Goal: Task Accomplishment & Management: Use online tool/utility

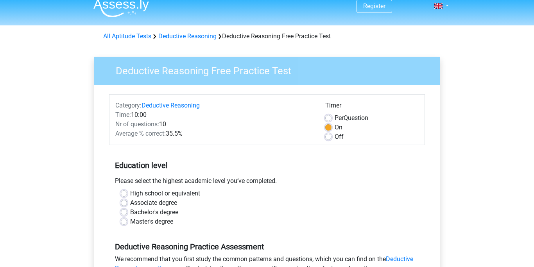
scroll to position [197, 0]
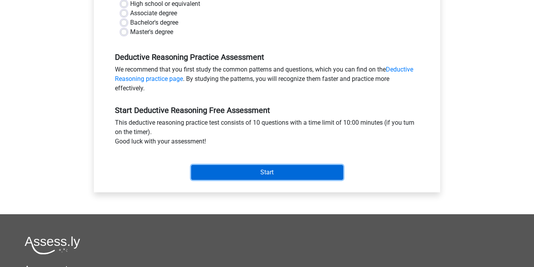
click at [244, 168] on input "Start" at bounding box center [267, 172] width 152 height 15
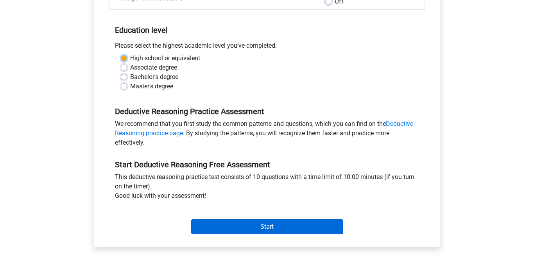
scroll to position [122, 0]
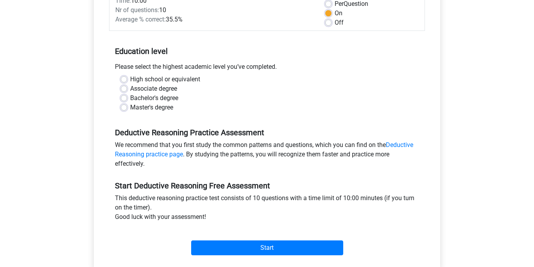
click at [130, 109] on label "Master's degree" at bounding box center [151, 107] width 43 height 9
click at [125, 109] on input "Master's degree" at bounding box center [124, 107] width 6 height 8
radio input "true"
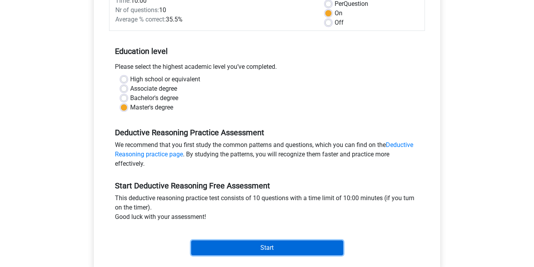
click at [255, 242] on input "Start" at bounding box center [267, 247] width 152 height 15
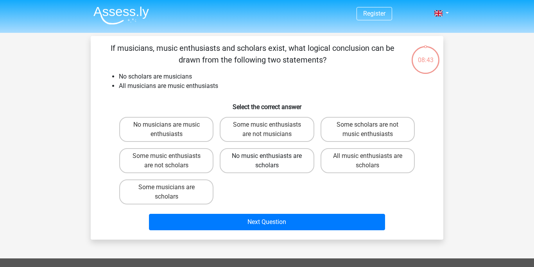
click at [246, 162] on label "No music enthusiasts are scholars" at bounding box center [267, 160] width 94 height 25
click at [267, 161] on input "No music enthusiasts are scholars" at bounding box center [269, 158] width 5 height 5
radio input "true"
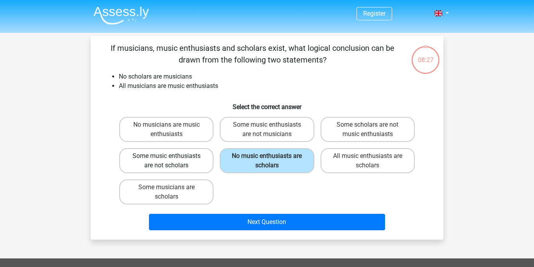
click at [174, 161] on label "Some music enthusiasts are not scholars" at bounding box center [166, 160] width 94 height 25
click at [172, 161] on input "Some music enthusiasts are not scholars" at bounding box center [169, 158] width 5 height 5
radio input "true"
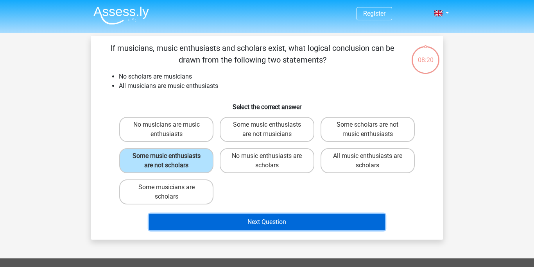
click at [225, 215] on button "Next Question" at bounding box center [267, 222] width 237 height 16
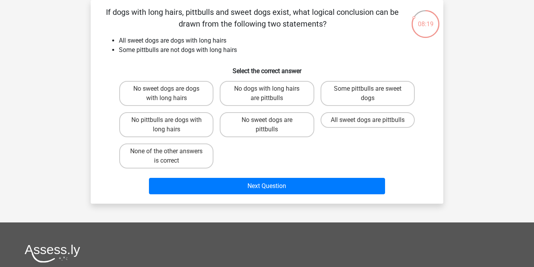
scroll to position [13, 0]
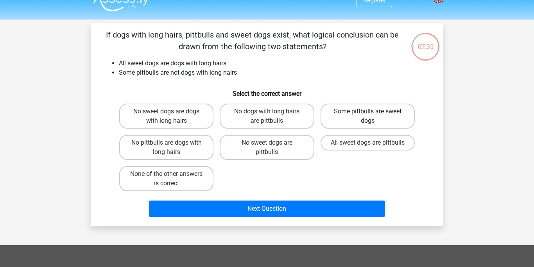
click at [364, 117] on label "Some pittbulls are sweet dogs" at bounding box center [368, 116] width 94 height 25
click at [368, 117] on input "Some pittbulls are sweet dogs" at bounding box center [370, 113] width 5 height 5
radio input "true"
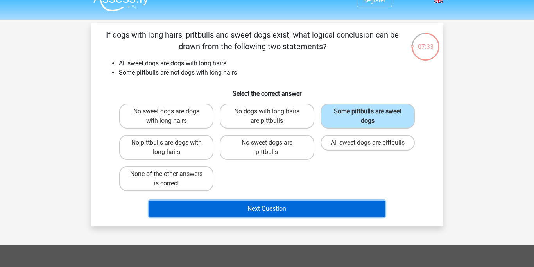
click at [250, 208] on button "Next Question" at bounding box center [267, 209] width 237 height 16
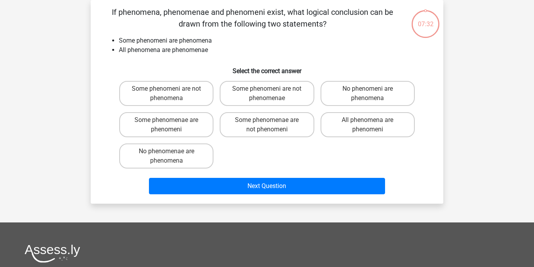
scroll to position [20, 0]
